Goal: Information Seeking & Learning: Learn about a topic

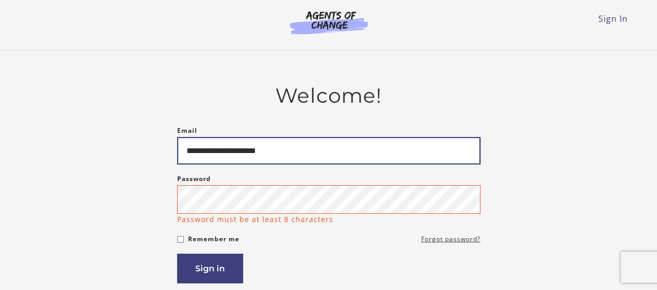
type input "**********"
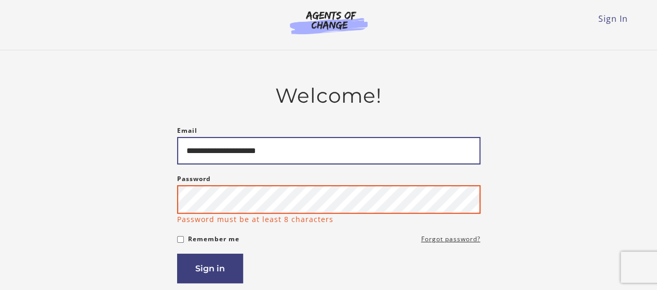
click at [177, 254] on button "Sign in" at bounding box center [210, 269] width 66 height 30
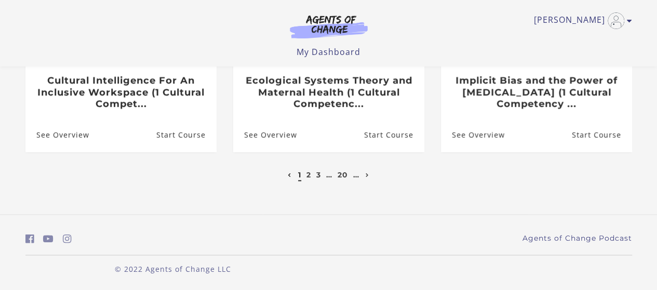
scroll to position [439, 0]
click at [306, 174] on link "2" at bounding box center [308, 174] width 5 height 9
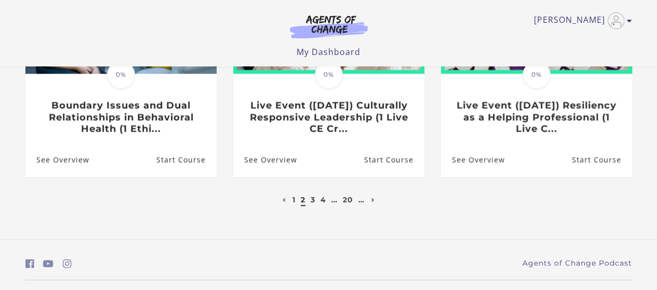
scroll to position [415, 0]
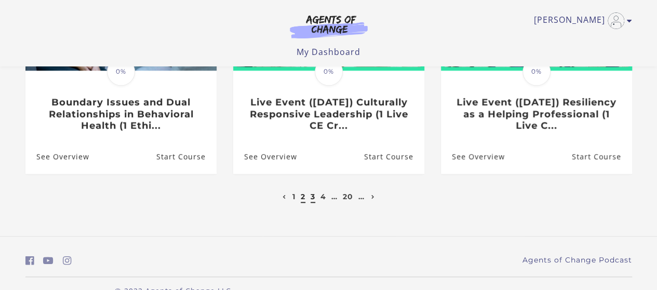
click at [312, 199] on link "3" at bounding box center [313, 196] width 5 height 9
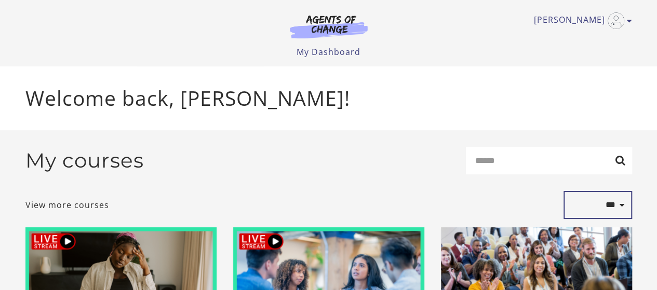
click at [615, 209] on select "**********" at bounding box center [597, 205] width 69 height 28
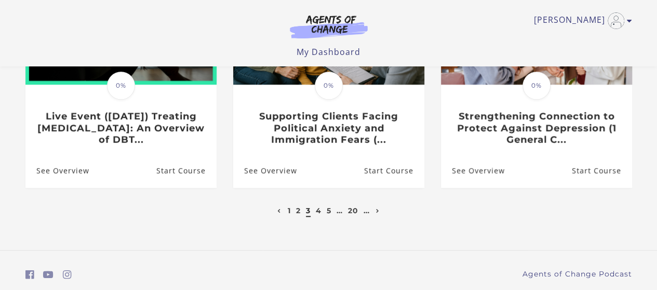
scroll to position [415, 0]
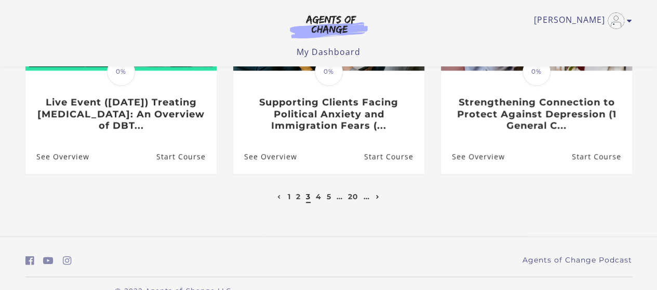
click at [378, 198] on icon "Next page" at bounding box center [378, 197] width 4 height 4
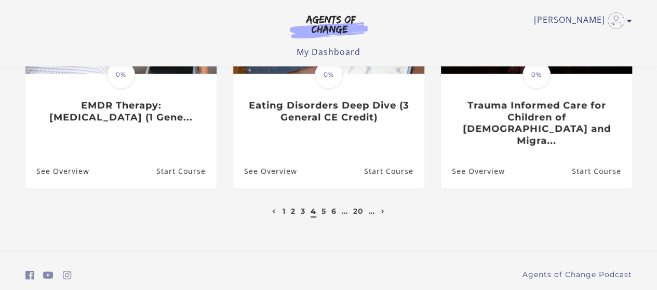
scroll to position [415, 0]
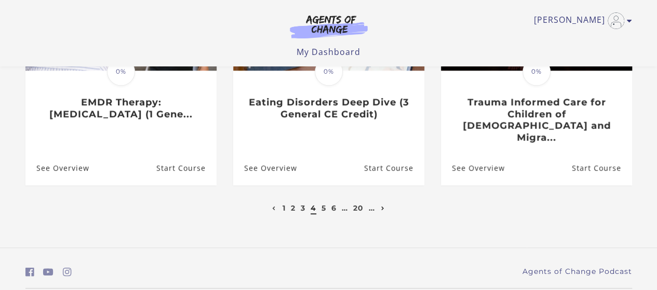
click at [386, 204] on link "Next page" at bounding box center [383, 208] width 9 height 9
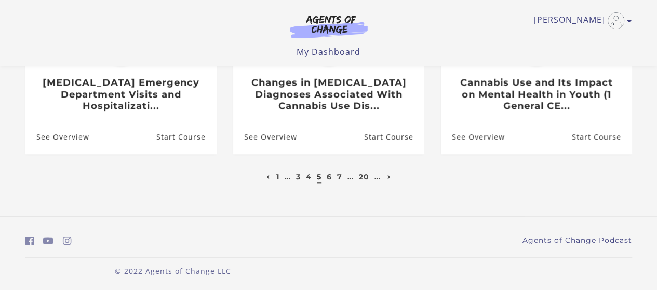
scroll to position [439, 0]
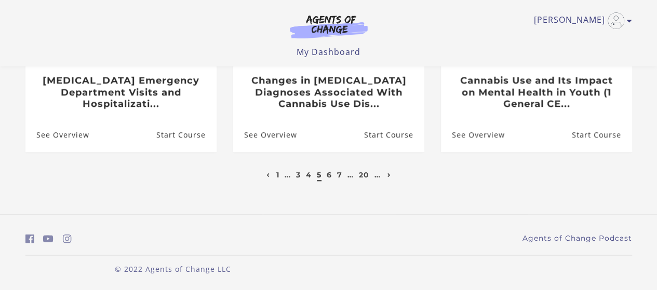
click at [388, 176] on icon "Next page" at bounding box center [389, 175] width 4 height 4
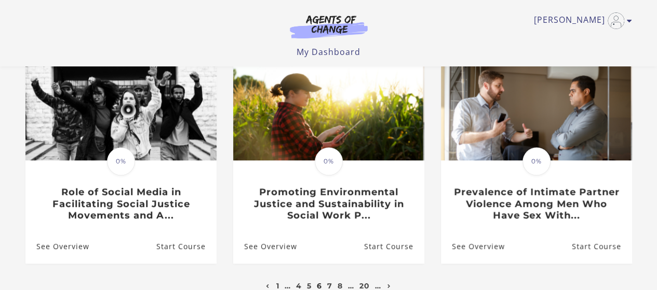
scroll to position [363, 0]
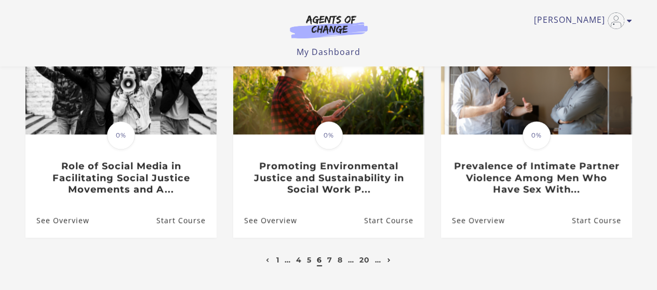
click at [390, 255] on link "Next page" at bounding box center [389, 259] width 9 height 9
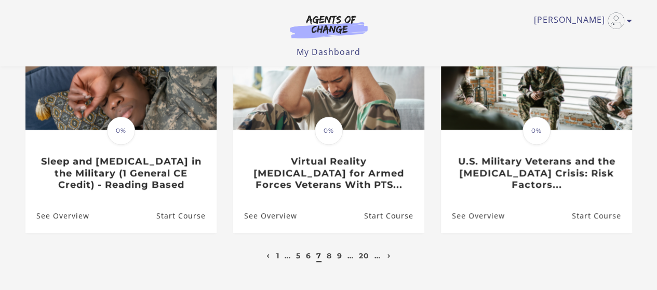
scroll to position [363, 0]
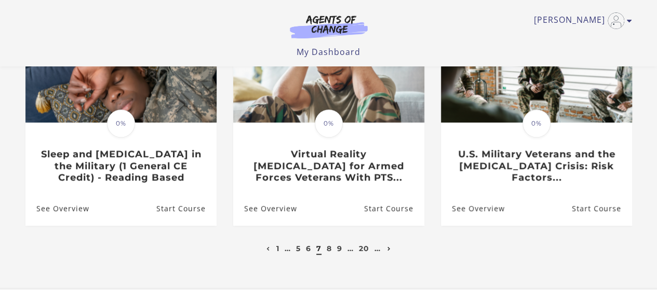
click at [387, 251] on icon "Next page" at bounding box center [389, 249] width 4 height 4
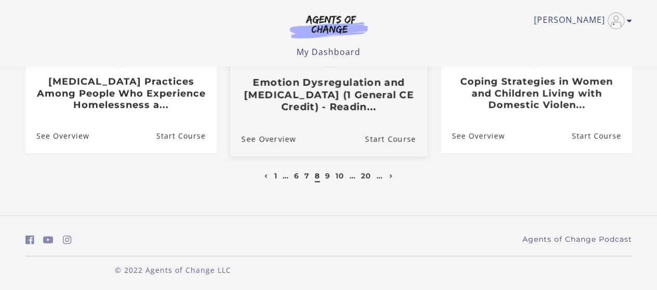
scroll to position [439, 0]
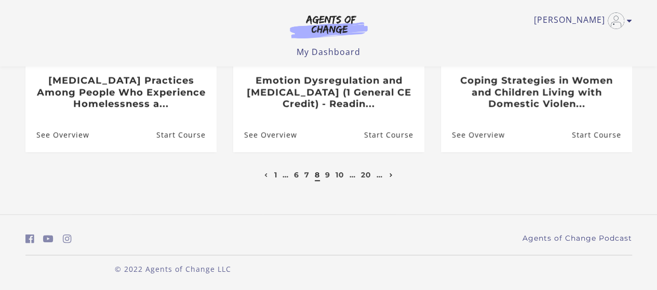
click at [390, 177] on icon "Next page" at bounding box center [391, 175] width 4 height 4
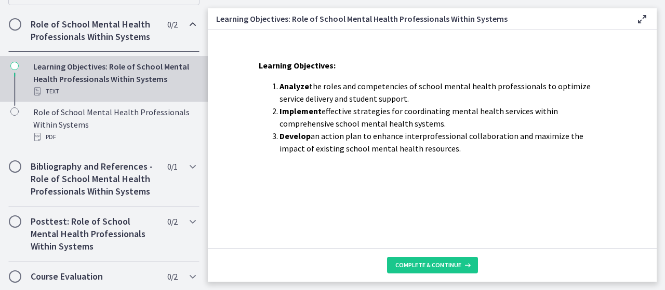
scroll to position [245, 0]
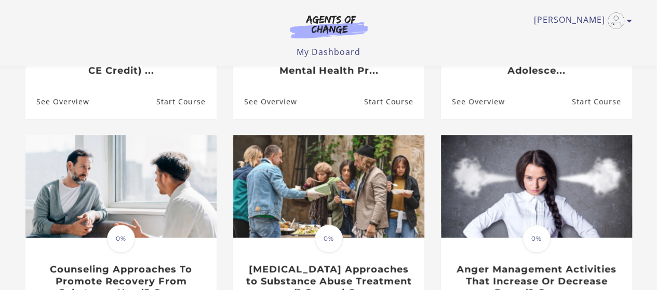
scroll to position [363, 0]
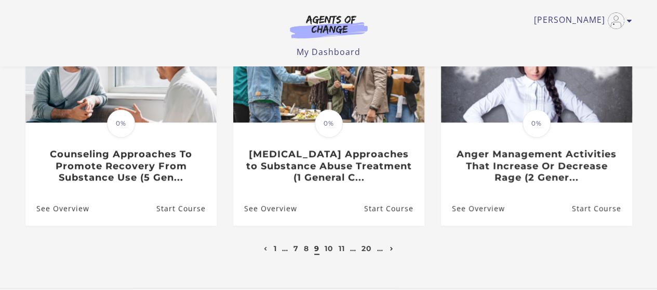
click at [390, 251] on link "Next page" at bounding box center [391, 248] width 9 height 9
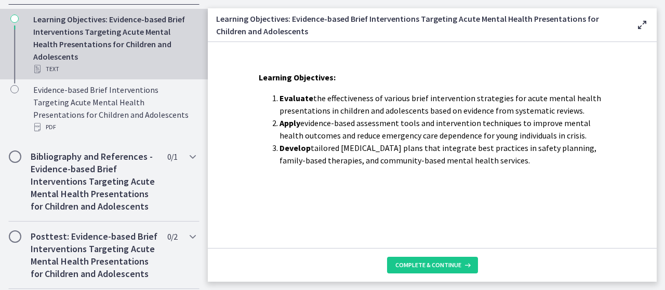
scroll to position [363, 0]
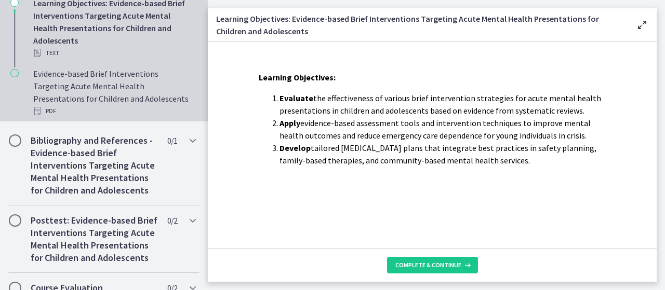
click at [135, 93] on div "Evidence-based Brief Interventions Targeting Acute Mental Health Presentations …" at bounding box center [114, 93] width 162 height 50
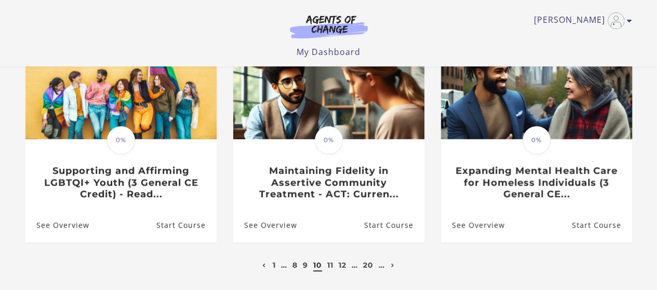
scroll to position [363, 0]
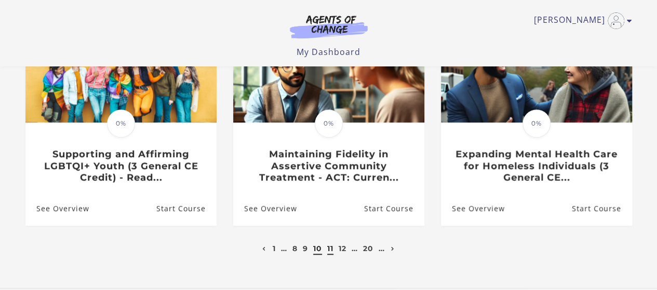
click at [331, 253] on link "11" at bounding box center [330, 248] width 6 height 9
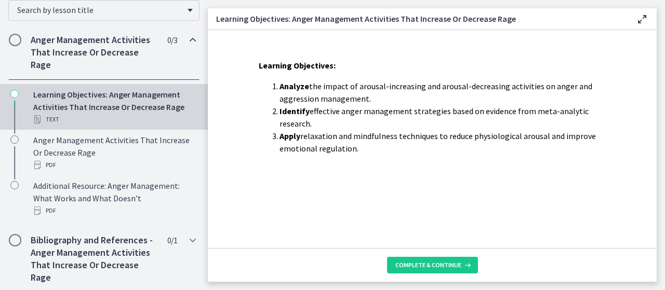
scroll to position [208, 0]
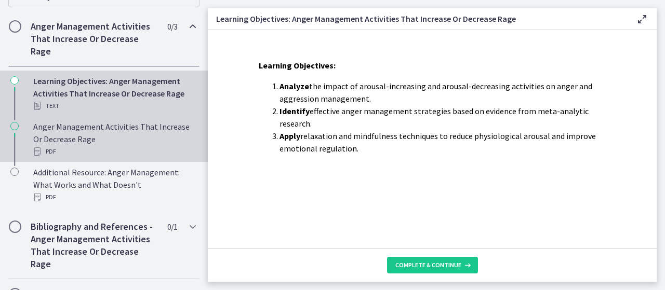
click at [171, 132] on div "Anger Management Activities That Increase Or Decrease Rage PDF" at bounding box center [114, 138] width 162 height 37
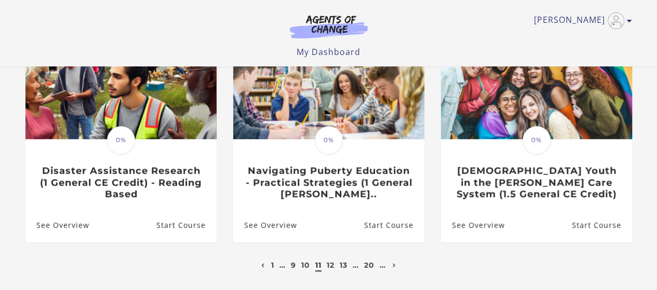
scroll to position [363, 0]
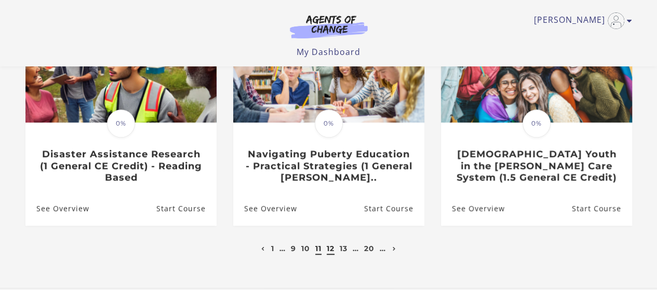
click at [330, 253] on link "12" at bounding box center [331, 248] width 8 height 9
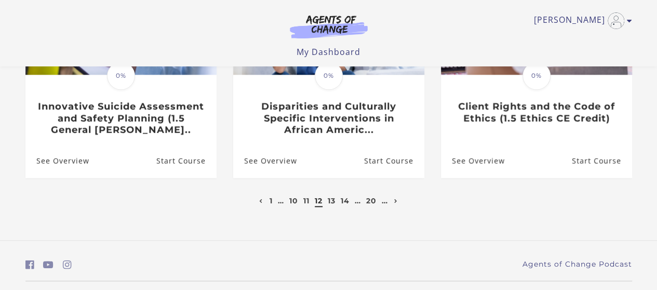
scroll to position [415, 0]
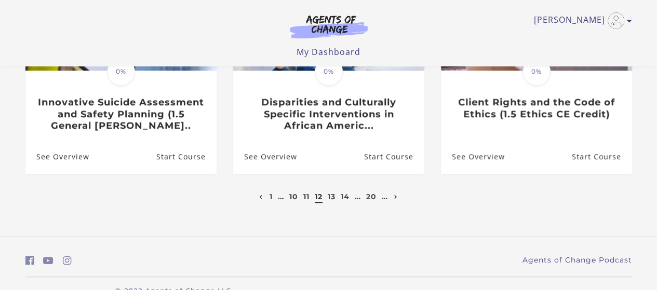
click at [327, 200] on li "13" at bounding box center [331, 197] width 10 height 12
click at [331, 198] on link "13" at bounding box center [332, 196] width 8 height 9
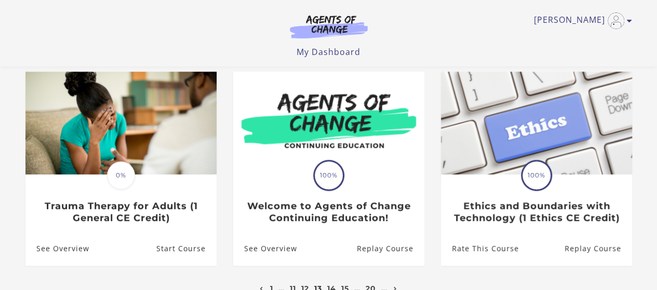
scroll to position [363, 0]
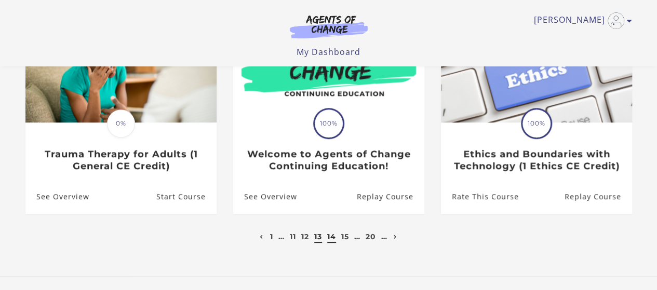
click at [334, 237] on link "14" at bounding box center [331, 236] width 9 height 9
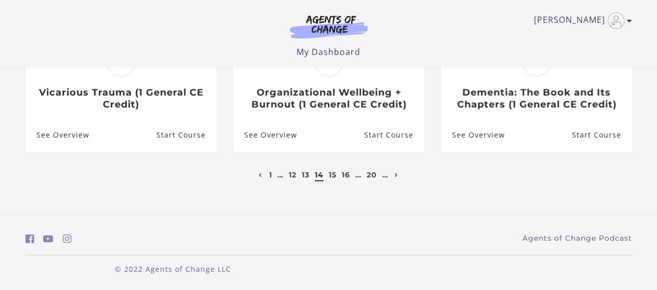
scroll to position [427, 0]
click at [334, 179] on link "15" at bounding box center [333, 174] width 8 height 9
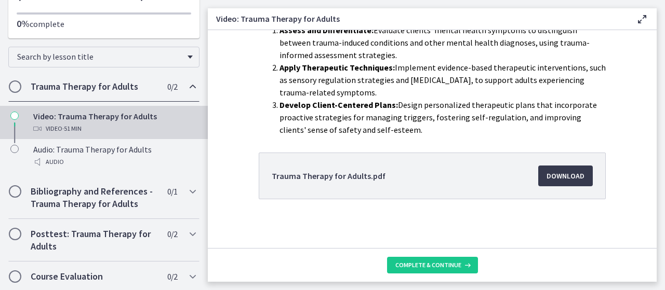
scroll to position [224, 0]
click at [541, 172] on link "Download Opens in a new window" at bounding box center [565, 175] width 55 height 21
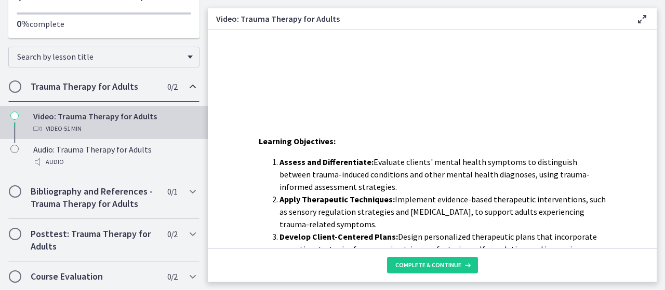
scroll to position [0, 0]
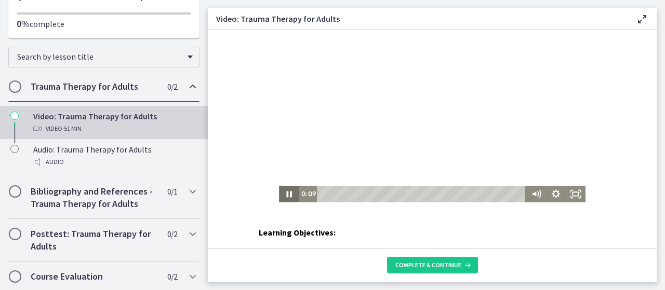
click at [286, 196] on icon "Pause" at bounding box center [288, 194] width 5 height 6
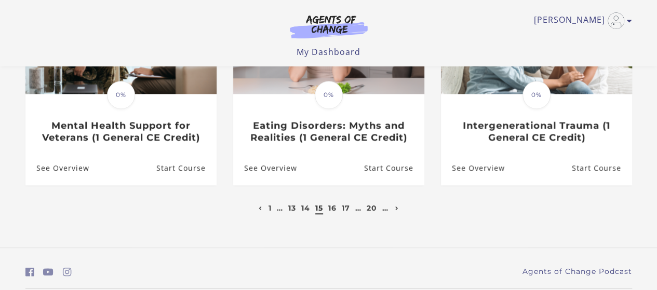
scroll to position [415, 0]
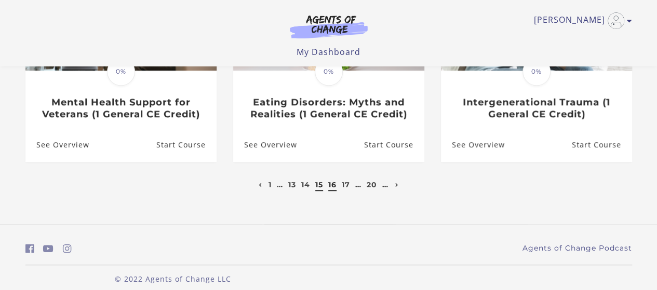
click at [333, 184] on link "16" at bounding box center [332, 184] width 8 height 9
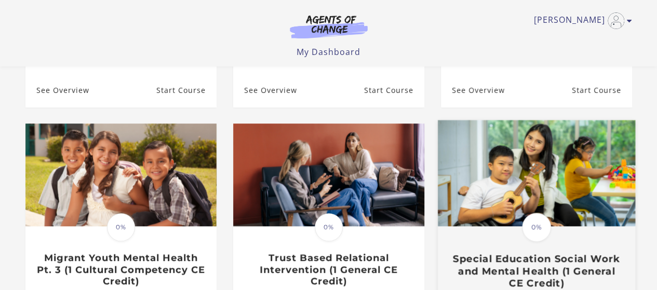
scroll to position [415, 0]
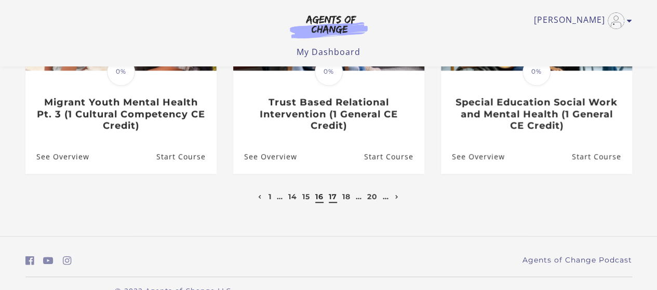
click at [335, 198] on link "17" at bounding box center [333, 196] width 8 height 9
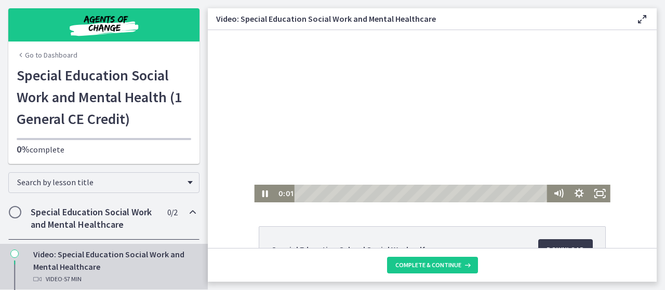
click at [440, 137] on div at bounding box center [432, 116] width 356 height 172
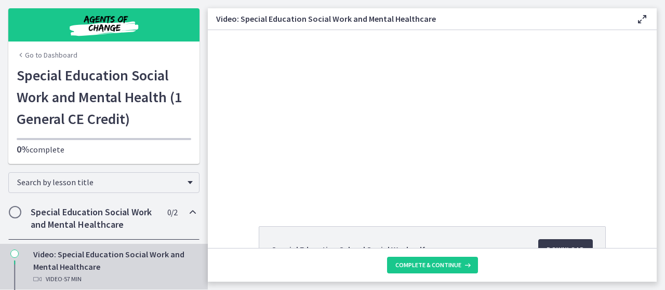
click at [639, 163] on div "Click for sound @keyframes VOLUME_SMALL_WAVE_FLASH { 0% { opacity: 0; } 33% { o…" at bounding box center [432, 116] width 449 height 172
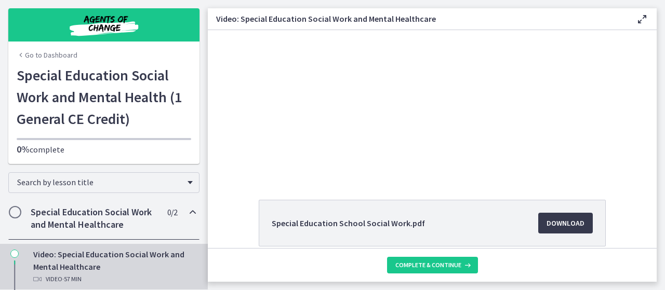
scroll to position [30, 0]
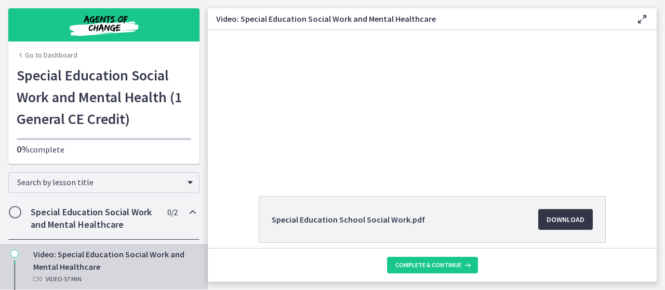
click at [571, 221] on span "Download Opens in a new window" at bounding box center [565, 219] width 38 height 12
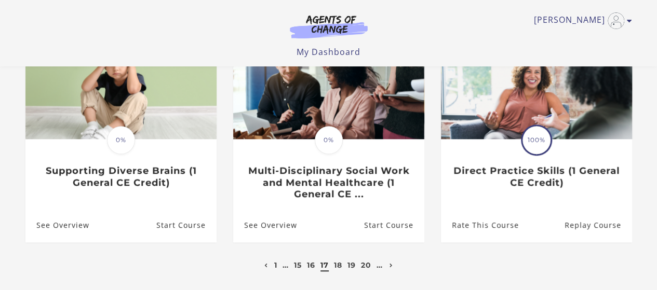
scroll to position [363, 0]
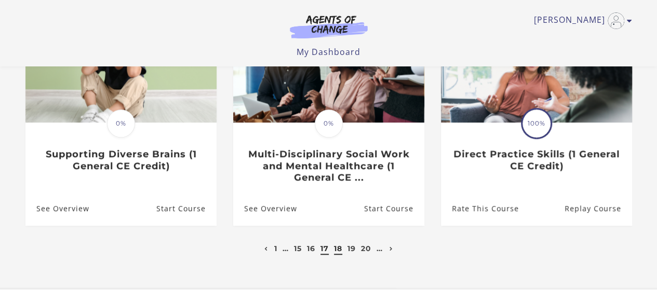
click at [338, 252] on link "18" at bounding box center [338, 248] width 8 height 9
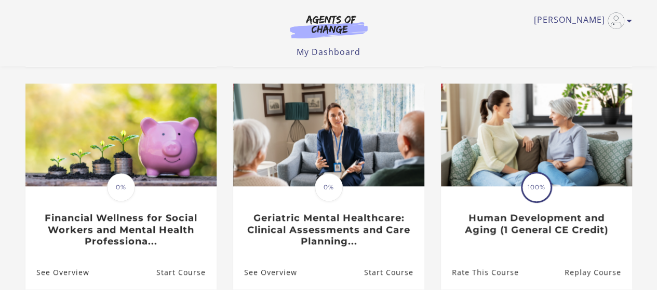
scroll to position [363, 0]
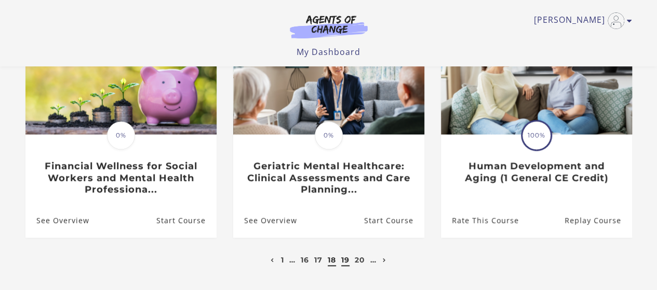
click at [347, 255] on link "19" at bounding box center [345, 259] width 8 height 9
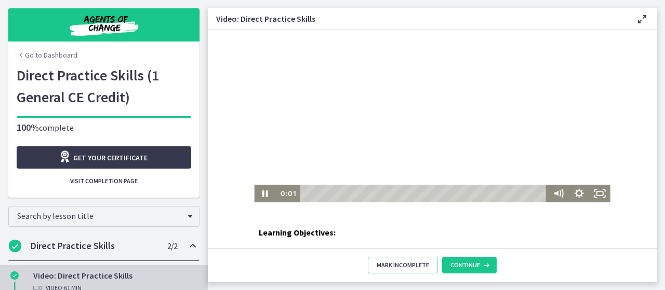
click at [404, 131] on div at bounding box center [432, 116] width 356 height 172
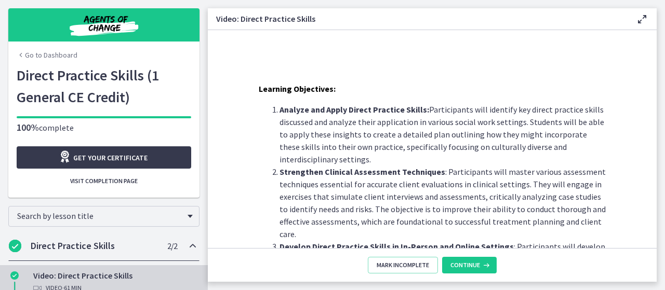
scroll to position [290, 0]
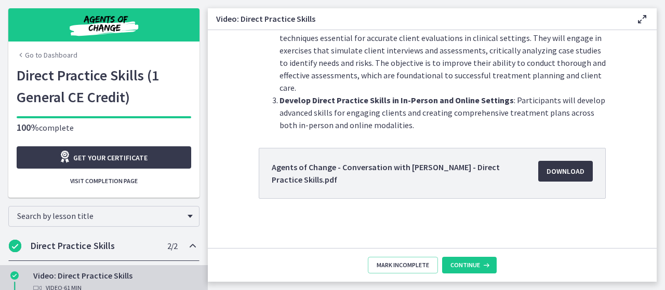
click at [571, 172] on span "Download Opens in a new window" at bounding box center [565, 171] width 38 height 12
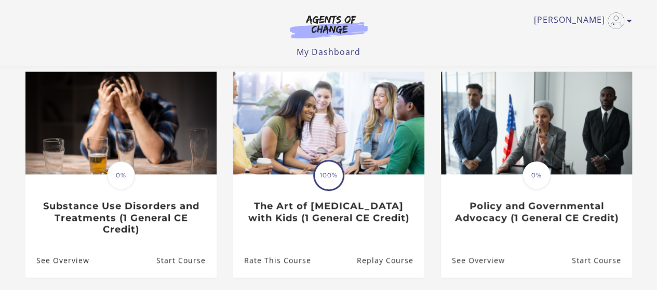
scroll to position [363, 0]
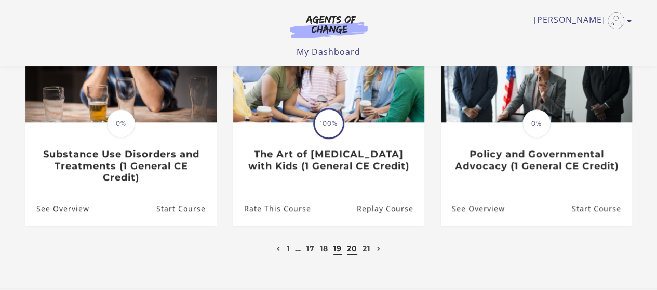
click at [355, 248] on link "20" at bounding box center [352, 248] width 10 height 9
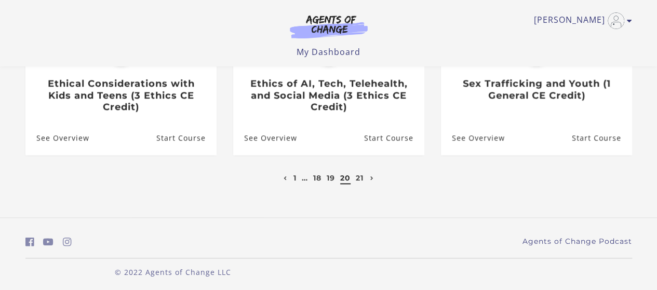
scroll to position [439, 0]
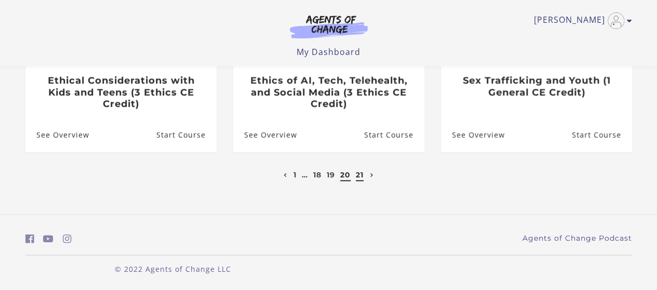
click at [357, 176] on link "21" at bounding box center [360, 174] width 8 height 9
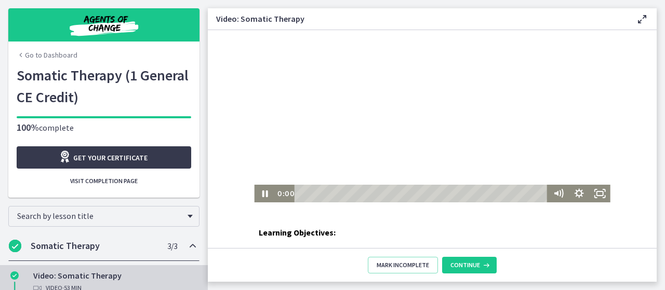
click at [394, 138] on div at bounding box center [432, 116] width 356 height 172
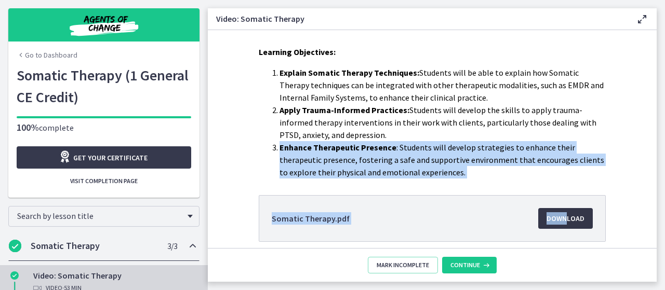
drag, startPoint x: 186, startPoint y: 107, endPoint x: 561, endPoint y: 220, distance: 391.3
click at [561, 220] on div "Learning Objectives: Explain Somatic Therapy Techniques: Students will be able …" at bounding box center [431, 169] width 363 height 246
click at [561, 220] on span "Download Opens in a new window" at bounding box center [565, 218] width 38 height 12
